Goal: Task Accomplishment & Management: Use online tool/utility

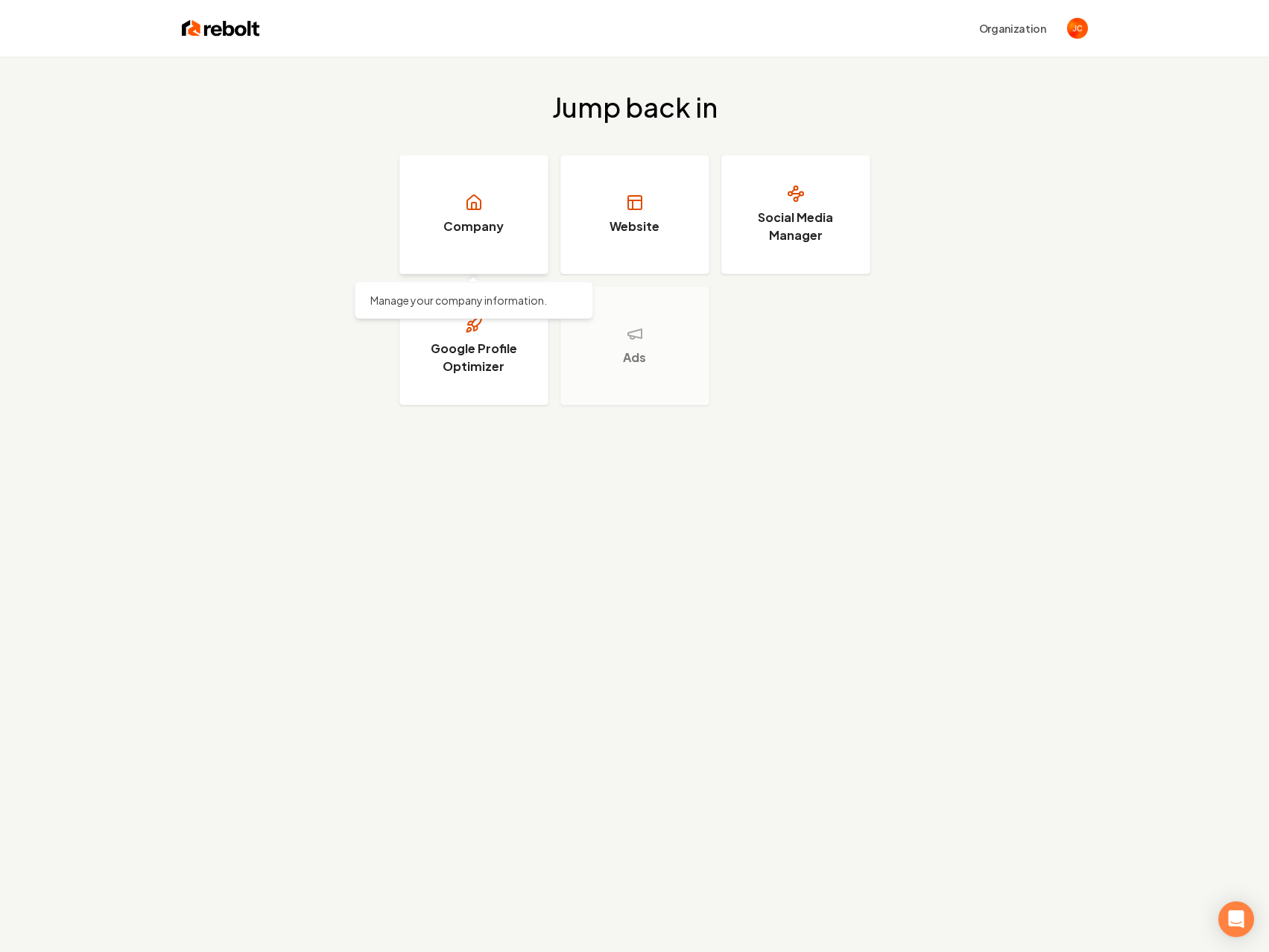
click at [519, 219] on link "Company" at bounding box center [474, 214] width 149 height 119
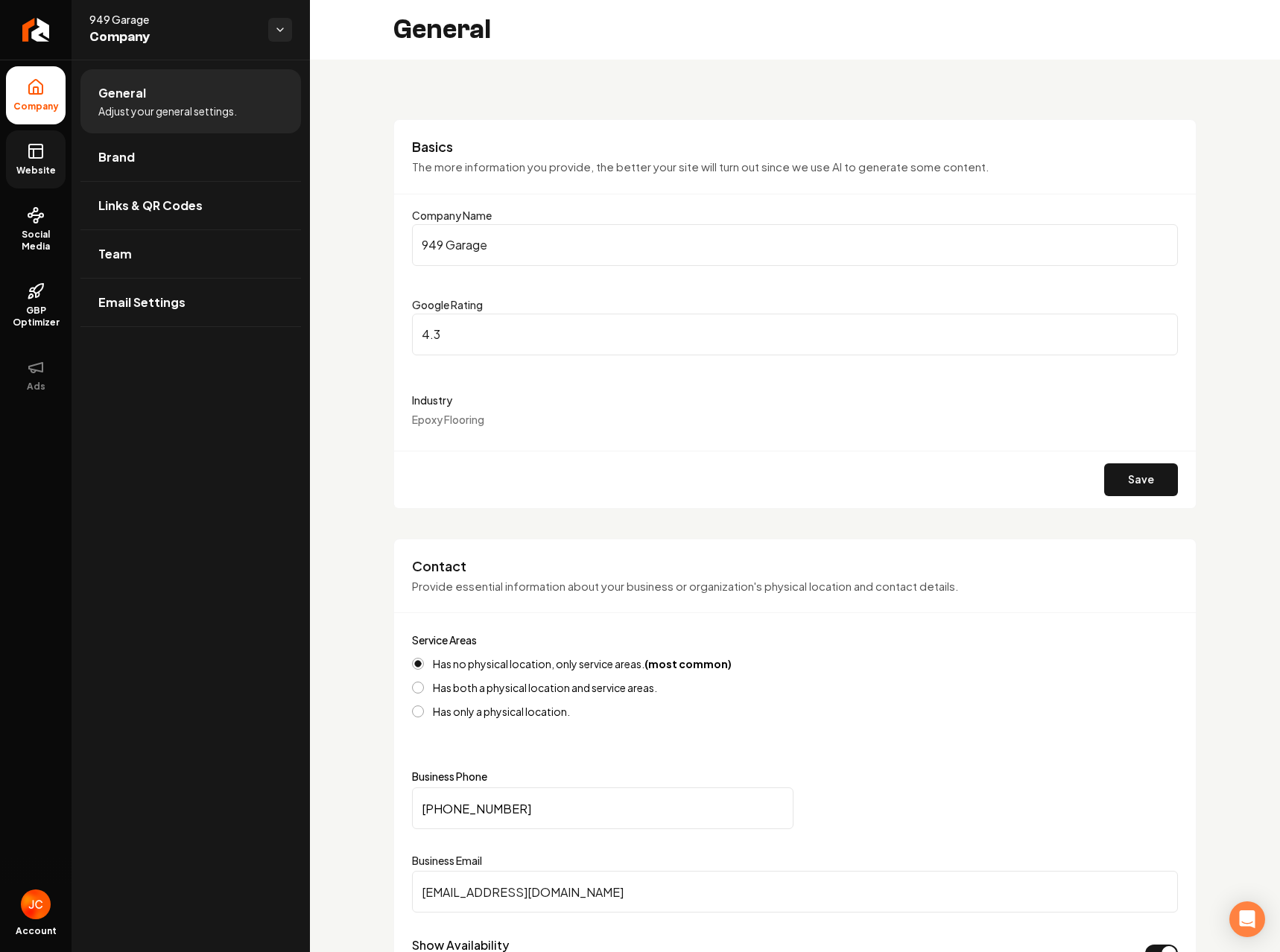
click at [38, 163] on link "Website" at bounding box center [36, 159] width 60 height 58
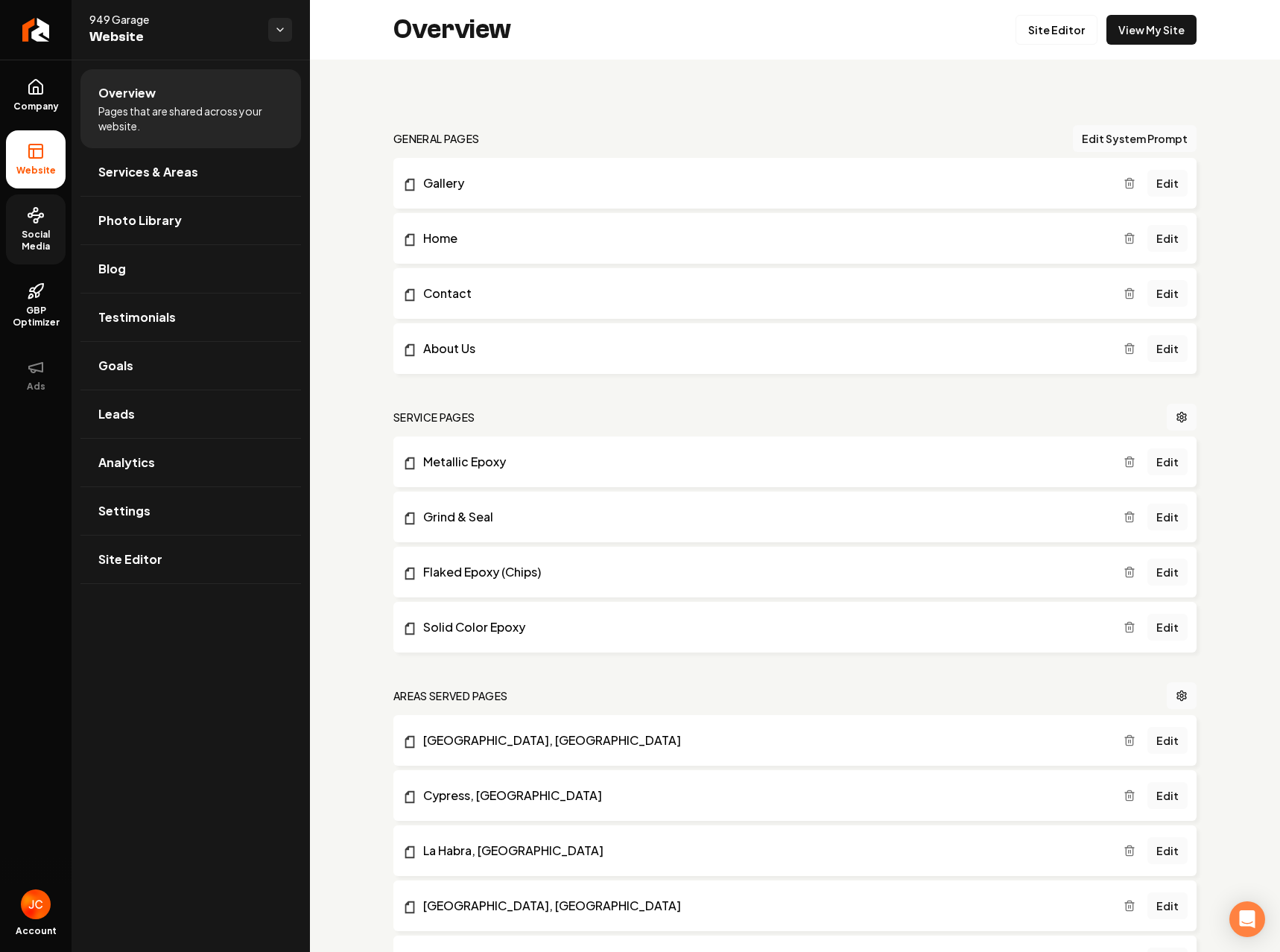
click at [47, 236] on span "Social Media" at bounding box center [36, 240] width 60 height 24
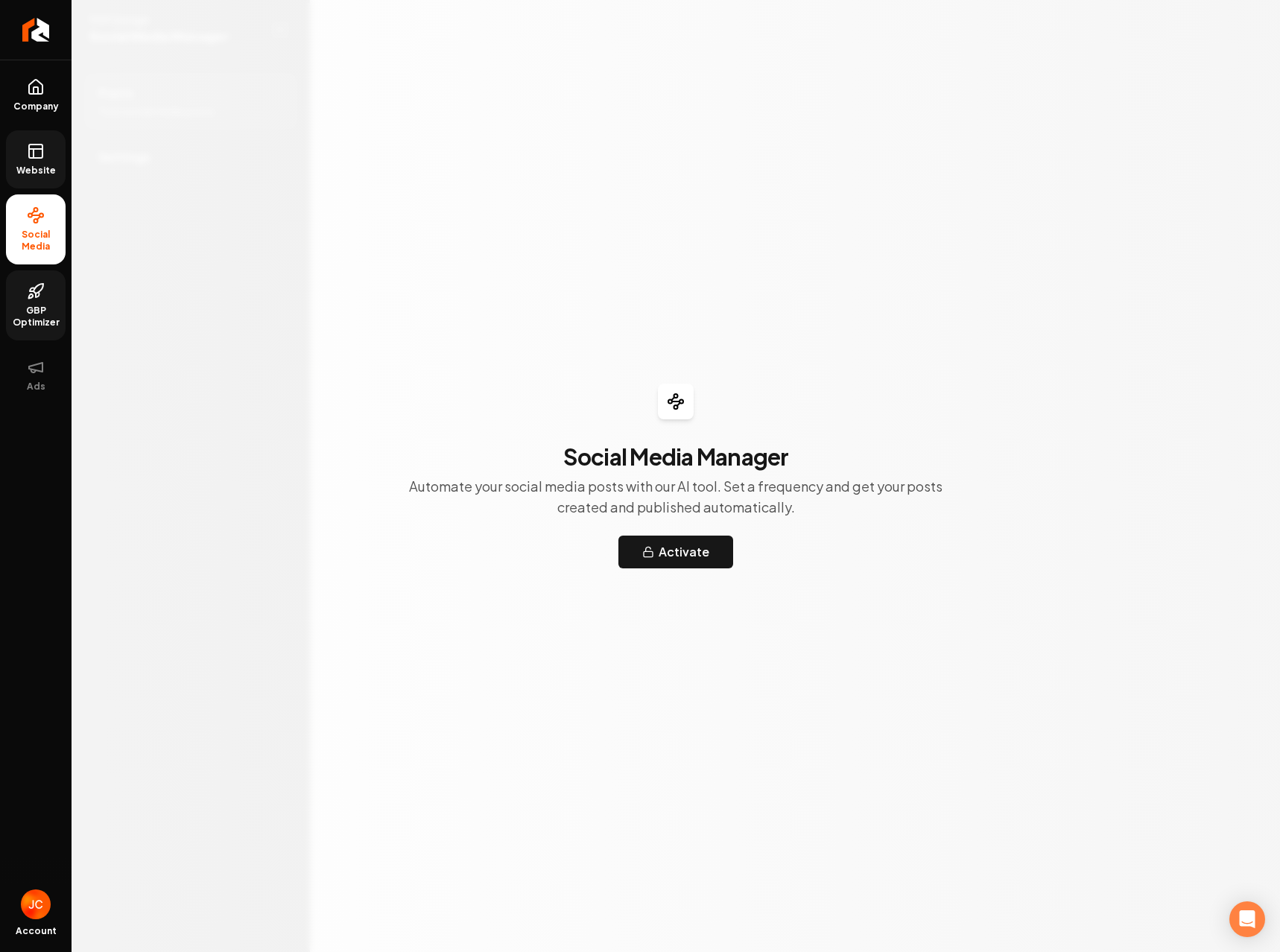
click at [37, 324] on span "GBP Optimizer" at bounding box center [36, 316] width 60 height 24
